Goal: Learn about a topic

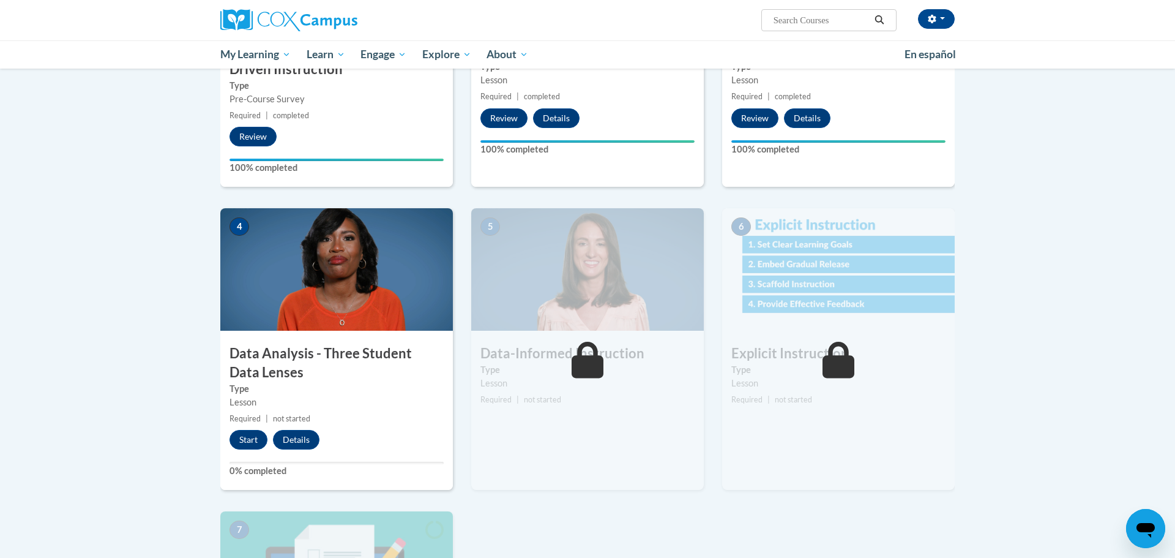
scroll to position [413, 0]
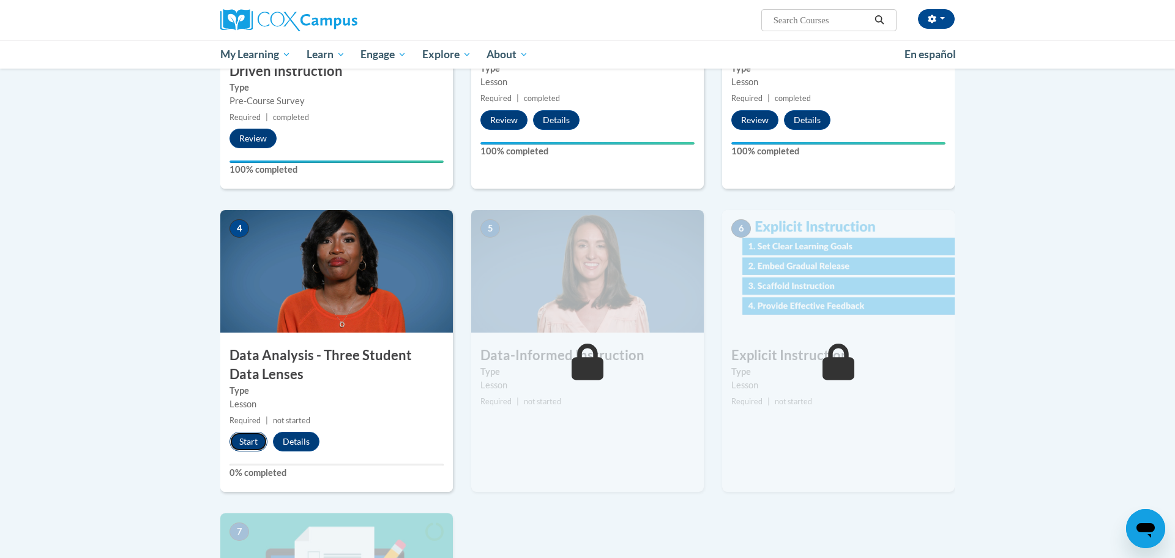
click at [260, 440] on button "Start" at bounding box center [249, 442] width 38 height 20
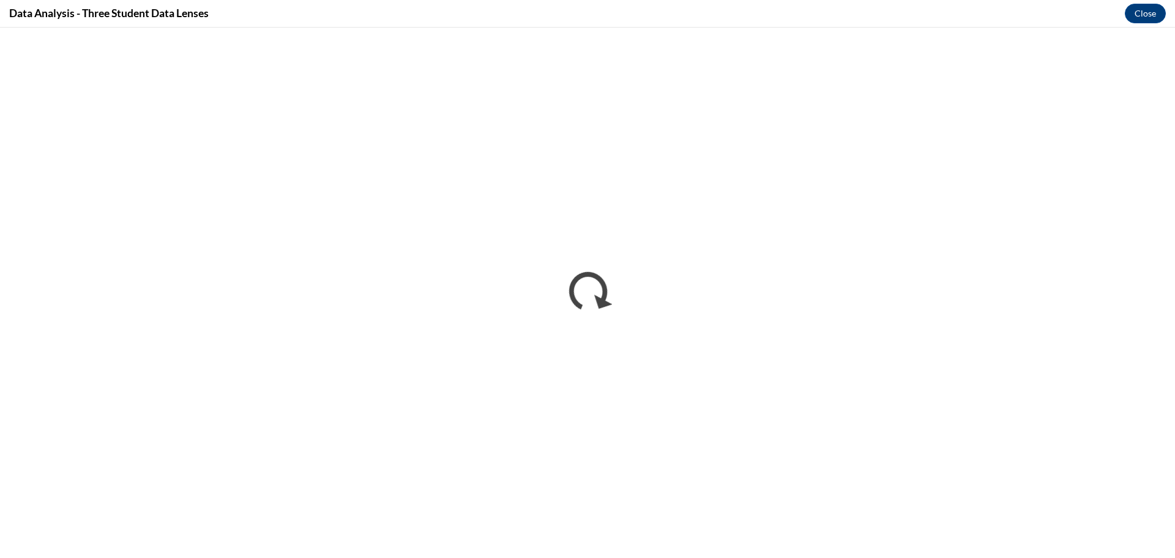
scroll to position [0, 0]
